Goal: Task Accomplishment & Management: Use online tool/utility

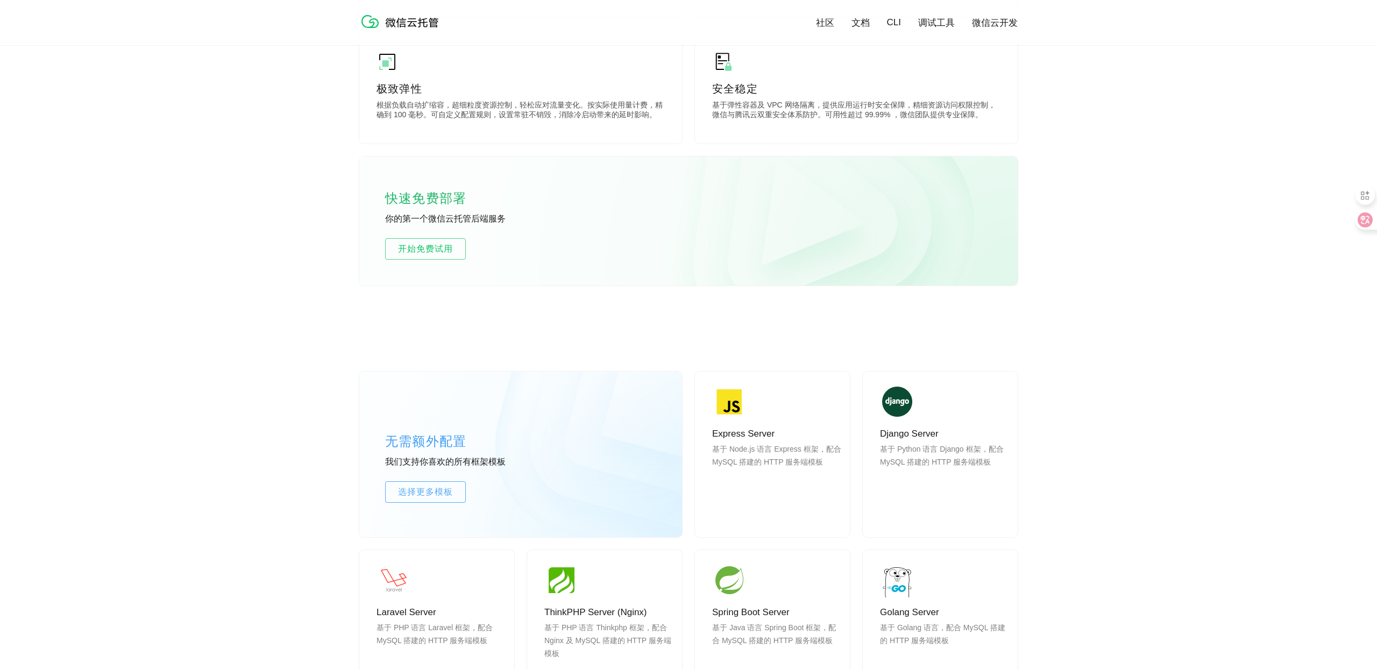
scroll to position [579, 0]
click at [418, 249] on span "开始免费试用" at bounding box center [426, 249] width 80 height 13
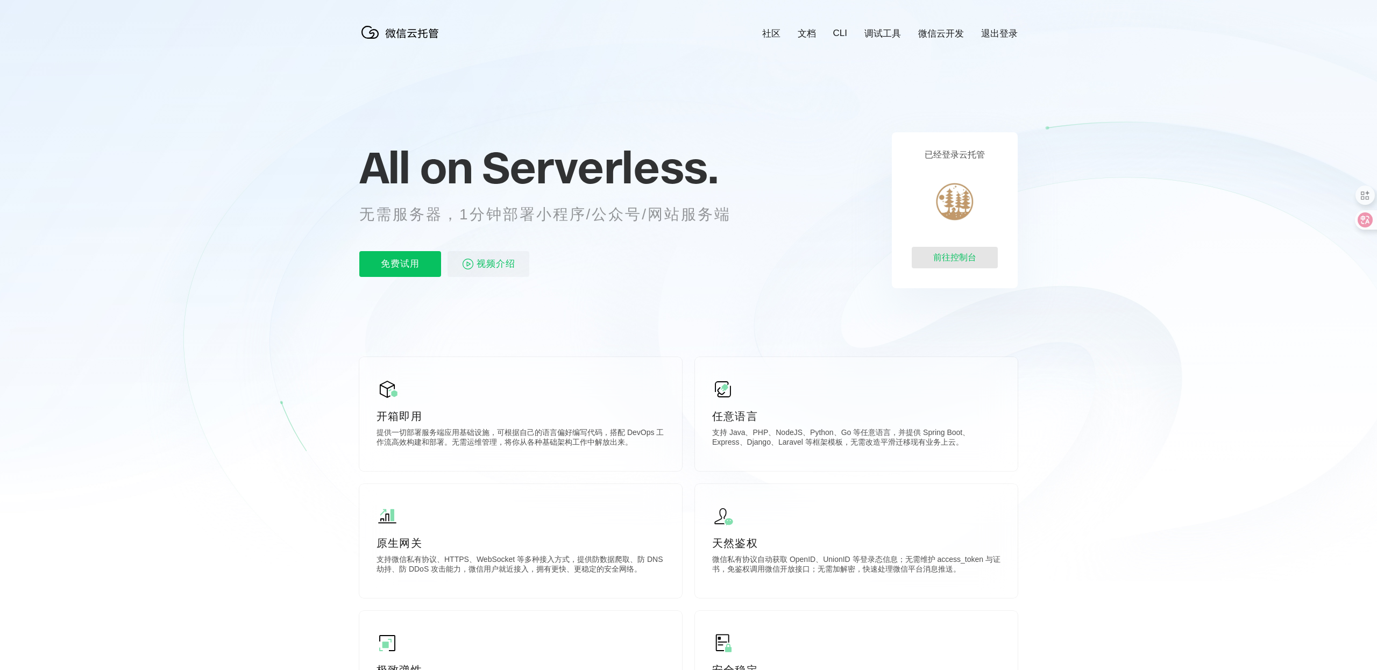
click at [951, 261] on div "前往控制台" at bounding box center [955, 258] width 86 height 22
click at [991, 34] on link "微信云开发" at bounding box center [995, 33] width 46 height 12
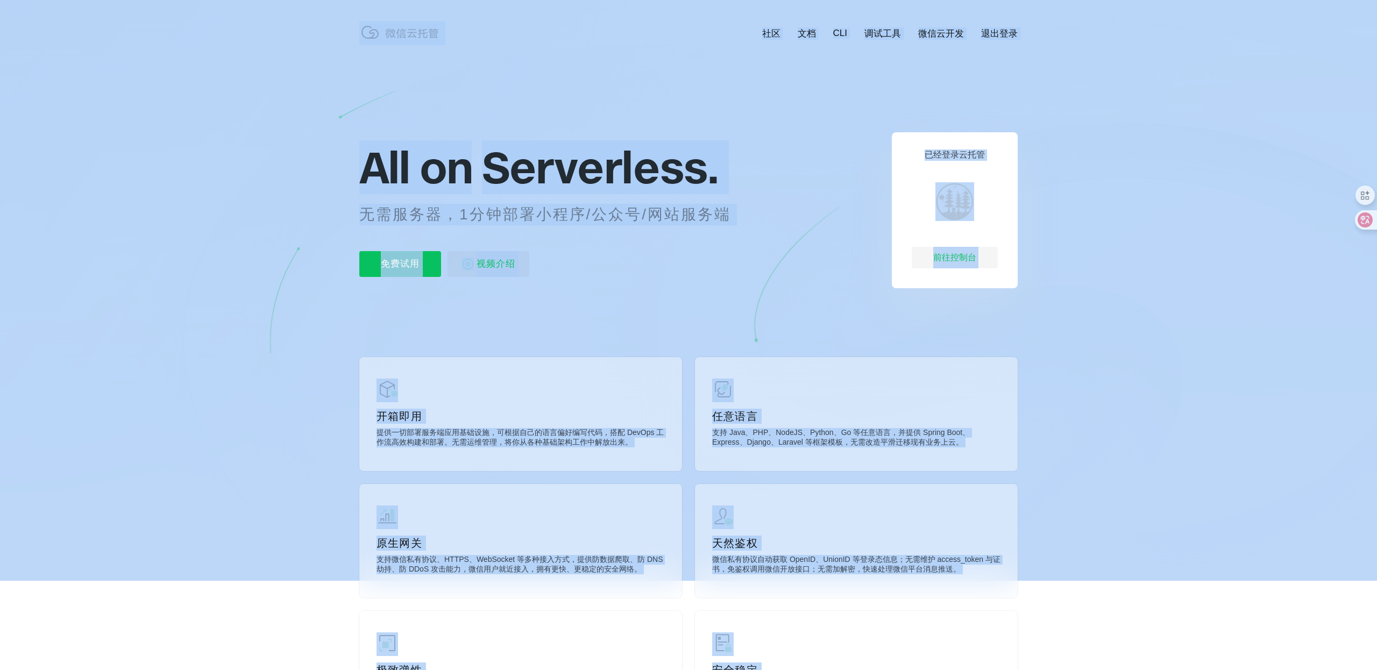
click at [1139, 238] on icon at bounding box center [688, 290] width 1033 height 581
